Goal: Information Seeking & Learning: Check status

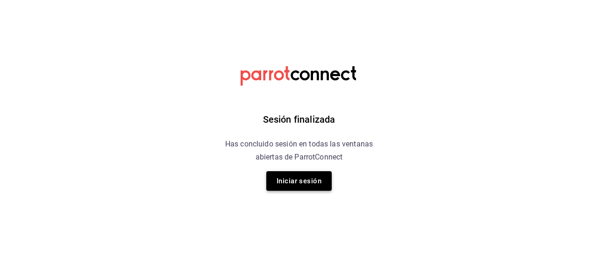
click at [294, 182] on button "Iniciar sesión" at bounding box center [298, 181] width 65 height 20
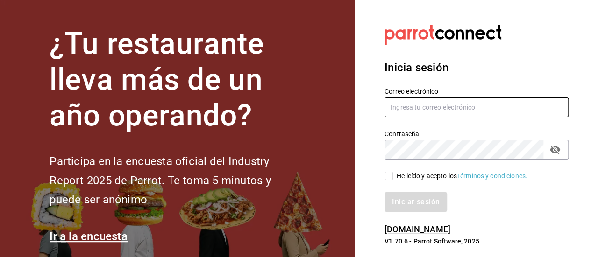
click at [406, 107] on input "text" at bounding box center [477, 108] width 184 height 20
type input "cargogo13@gmail.com"
click at [558, 156] on button "passwordField" at bounding box center [555, 150] width 16 height 16
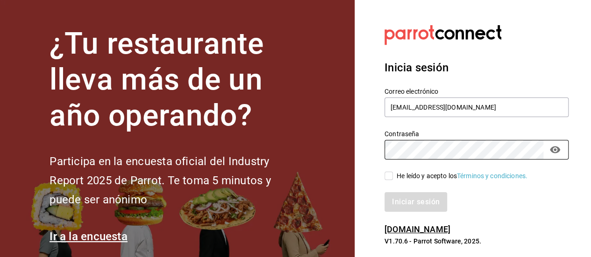
click at [388, 178] on input "He leído y acepto los Términos y condiciones." at bounding box center [389, 176] width 8 height 8
checkbox input "true"
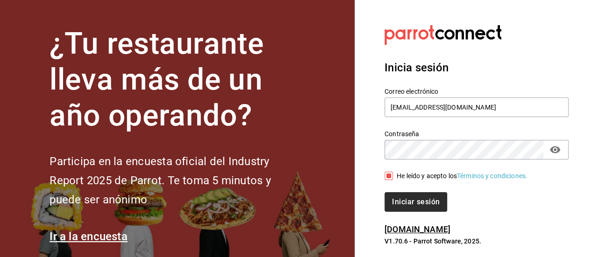
click at [420, 206] on button "Iniciar sesión" at bounding box center [416, 203] width 63 height 20
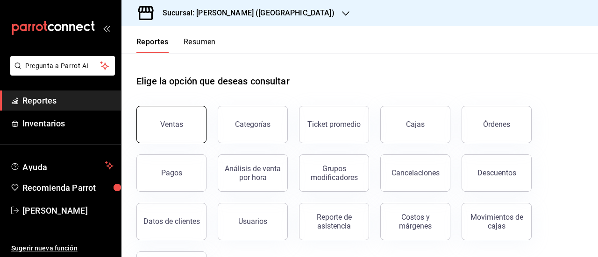
click at [180, 121] on div "Ventas" at bounding box center [171, 124] width 23 height 9
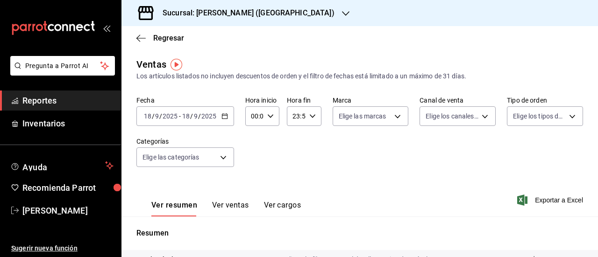
click at [223, 114] on icon "button" at bounding box center [224, 116] width 7 height 7
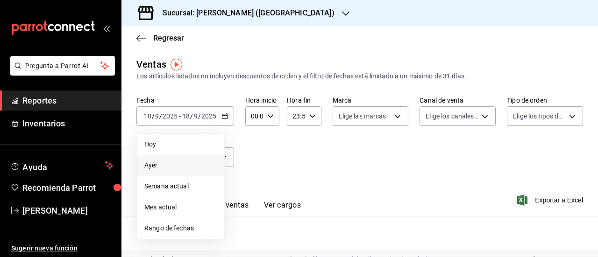
click at [202, 162] on span "Ayer" at bounding box center [180, 166] width 72 height 10
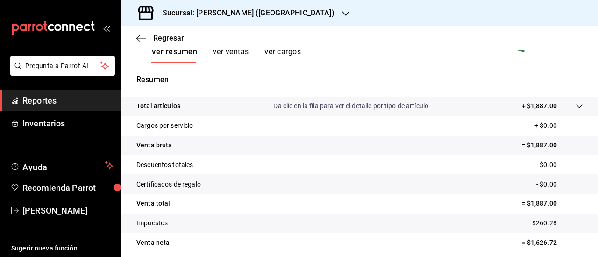
scroll to position [190, 0]
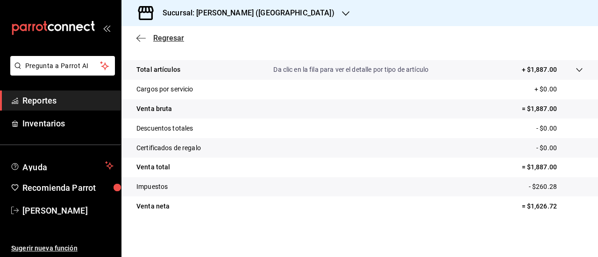
click at [176, 37] on span "Regresar" at bounding box center [168, 38] width 31 height 9
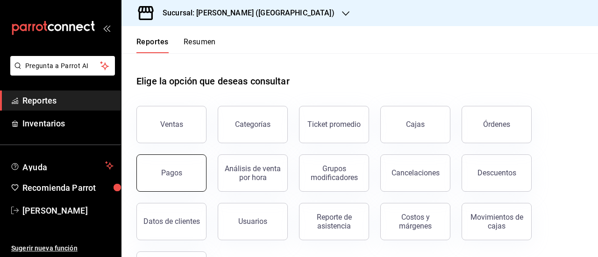
click at [186, 177] on button "Pagos" at bounding box center [171, 173] width 70 height 37
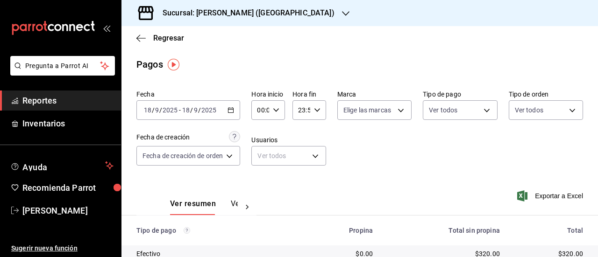
click at [210, 113] on input "2025" at bounding box center [209, 110] width 16 height 7
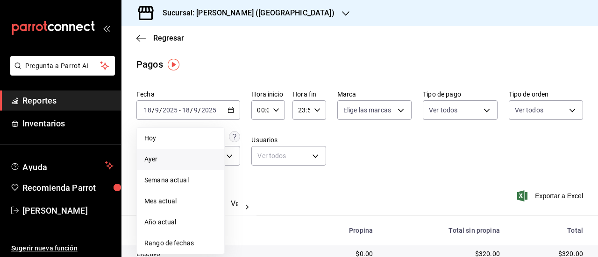
click at [186, 159] on span "Ayer" at bounding box center [180, 160] width 72 height 10
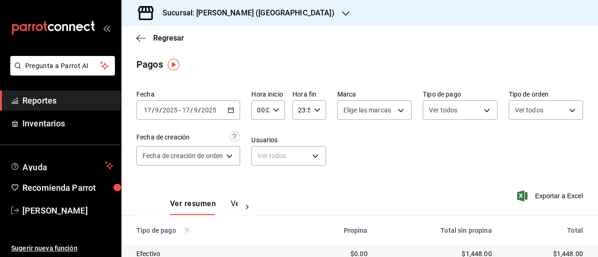
click at [205, 89] on div "Fecha [DATE] [DATE] - [DATE] [DATE] Hora inicio 00:00 Hora inicio Hora fin 23:5…" at bounding box center [359, 131] width 447 height 91
click at [164, 37] on span "Regresar" at bounding box center [168, 38] width 31 height 9
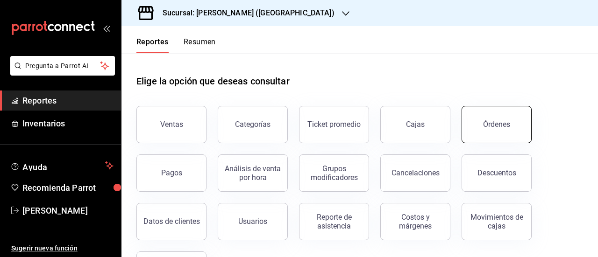
click at [496, 123] on div "Órdenes" at bounding box center [496, 124] width 27 height 9
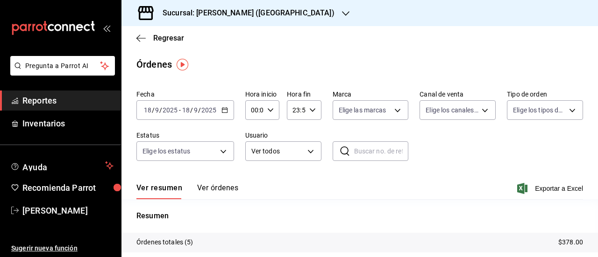
click at [450, 70] on div "Órdenes" at bounding box center [359, 64] width 477 height 14
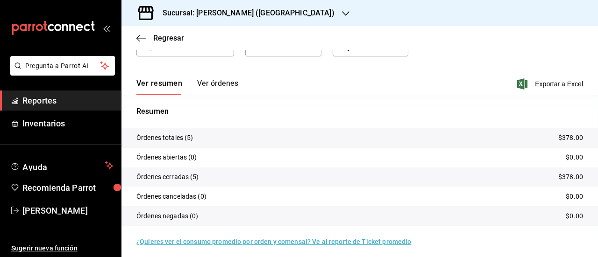
scroll to position [109, 0]
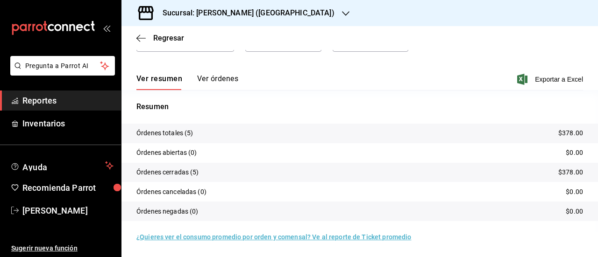
click at [383, 238] on link "¿Quieres ver el consumo promedio por orden y comensal? Ve al reporte de Ticket …" at bounding box center [273, 237] width 275 height 7
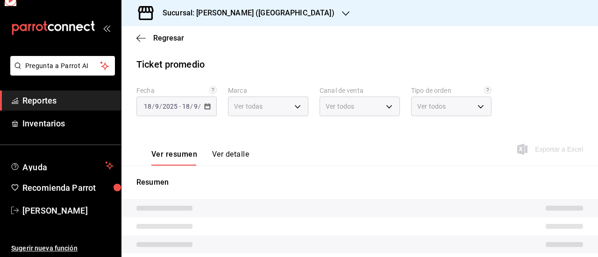
type input "93cb3c79-3ab5-4694-9cbb-c736cea32299"
type input "PARROT,UBER_EATS,RAPPI,DIDI_FOOD,ONLINE"
type input "2b3e02f7-3ae0-45a6-9545-d565482d03e0,23fe4304-a9f4-4963-a822-6caacdd82fbb,EXTER…"
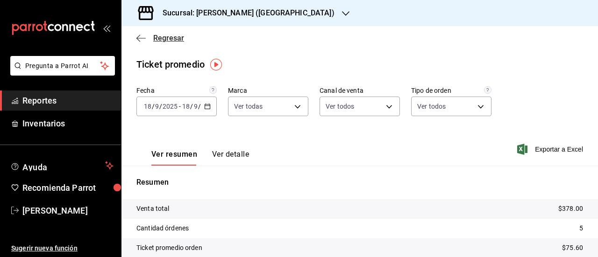
click at [161, 36] on span "Regresar" at bounding box center [168, 38] width 31 height 9
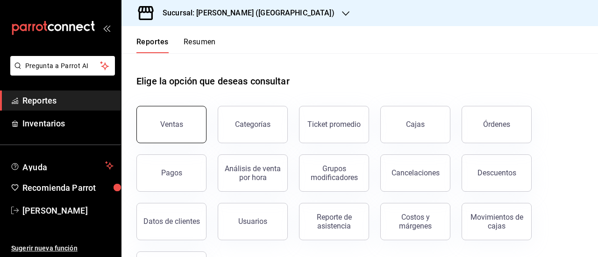
click at [182, 120] on button "Ventas" at bounding box center [171, 124] width 70 height 37
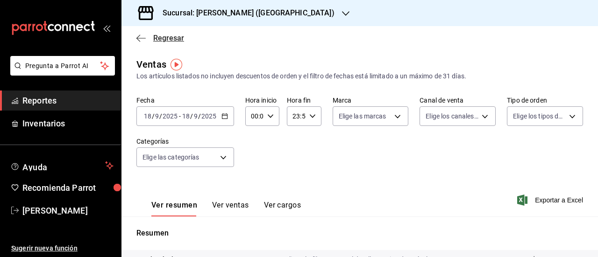
click at [163, 38] on span "Regresar" at bounding box center [168, 38] width 31 height 9
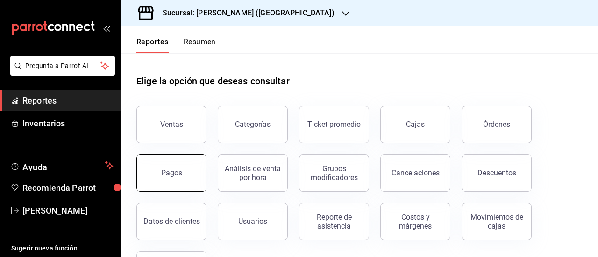
click at [164, 181] on button "Pagos" at bounding box center [171, 173] width 70 height 37
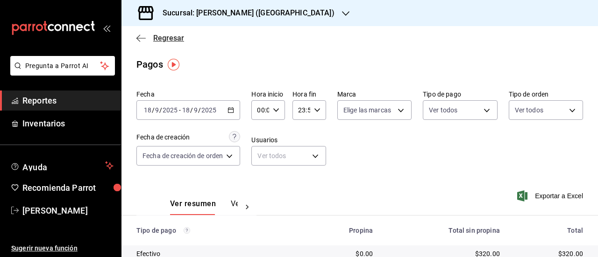
click at [180, 39] on span "Regresar" at bounding box center [168, 38] width 31 height 9
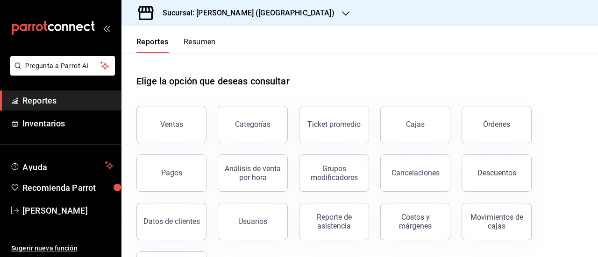
click at [342, 11] on icon "button" at bounding box center [345, 13] width 7 height 7
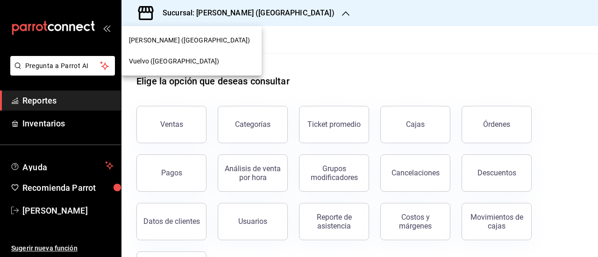
click at [188, 64] on span "Vuelvo ([GEOGRAPHIC_DATA])" at bounding box center [174, 62] width 90 height 10
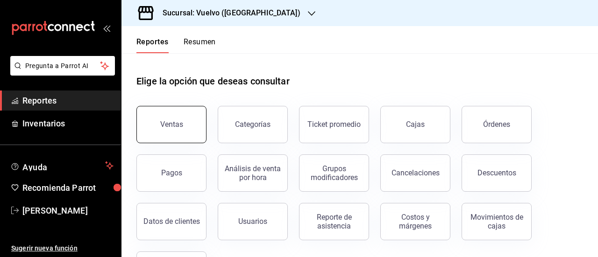
click at [169, 118] on button "Ventas" at bounding box center [171, 124] width 70 height 37
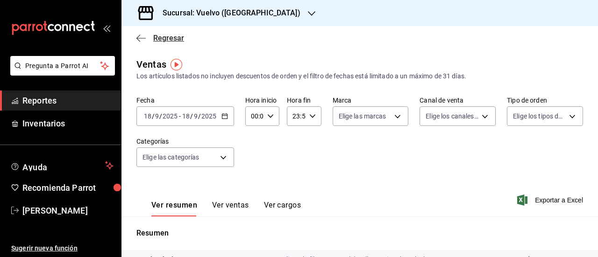
click at [162, 41] on span "Regresar" at bounding box center [168, 38] width 31 height 9
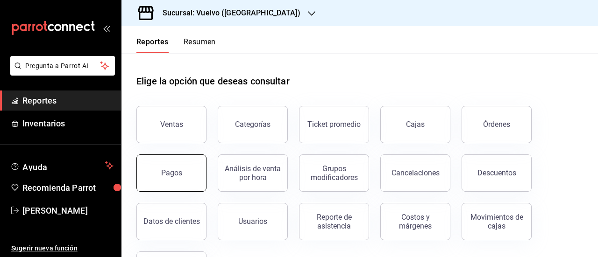
click at [176, 167] on button "Pagos" at bounding box center [171, 173] width 70 height 37
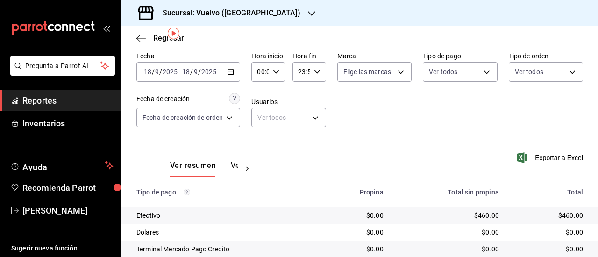
scroll to position [20, 0]
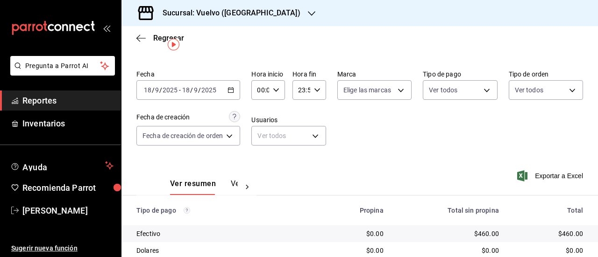
click at [308, 13] on icon "button" at bounding box center [311, 13] width 7 height 7
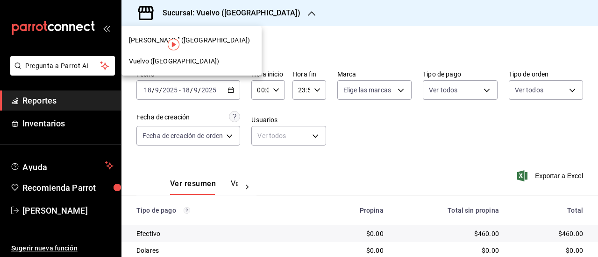
click at [211, 44] on div "[PERSON_NAME] ([GEOGRAPHIC_DATA])" at bounding box center [191, 41] width 125 height 10
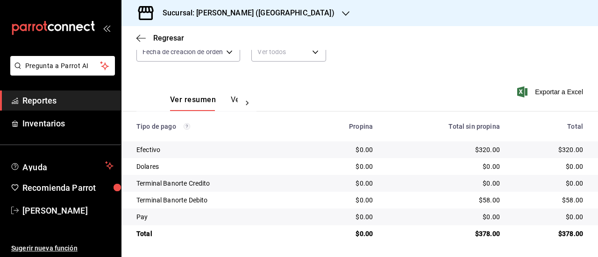
scroll to position [0, 0]
